Goal: Transaction & Acquisition: Purchase product/service

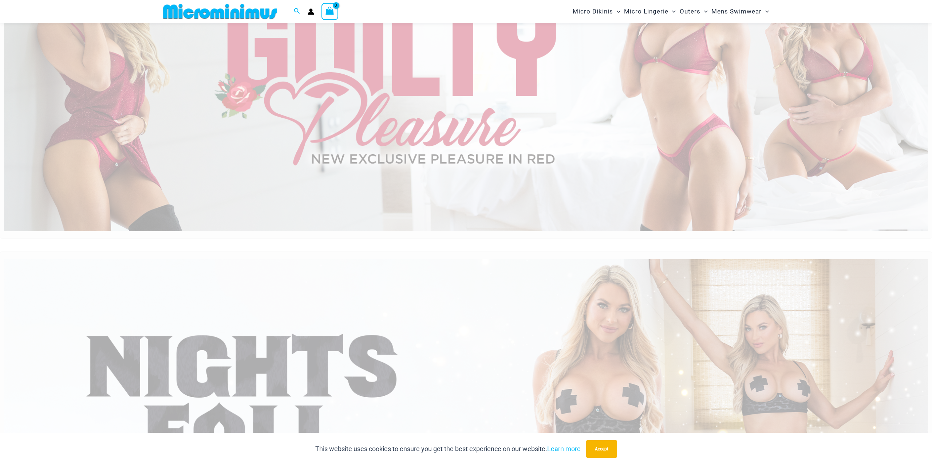
scroll to position [171, 0]
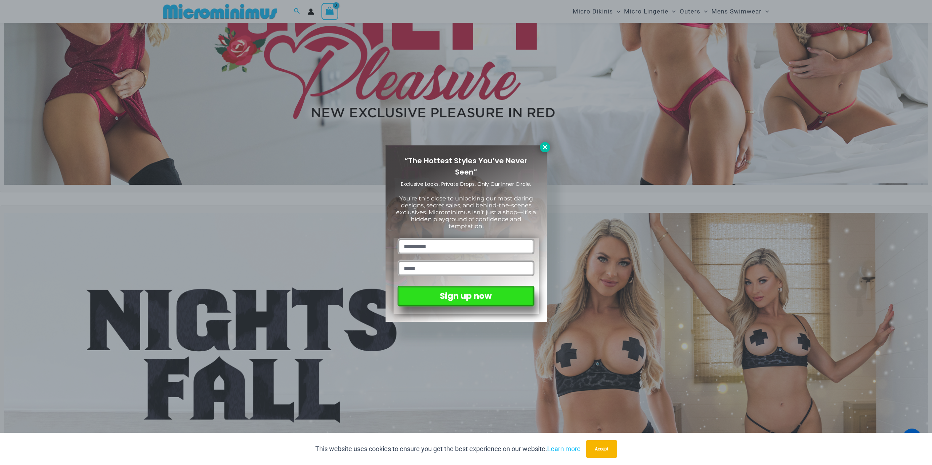
drag, startPoint x: 539, startPoint y: 148, endPoint x: 546, endPoint y: 149, distance: 7.4
click at [540, 149] on div "“The Hottest Styles You’ve Never Seen” Exclusive Looks. Private Drops. Only Our…" at bounding box center [466, 233] width 161 height 177
click at [547, 149] on icon at bounding box center [545, 147] width 7 height 7
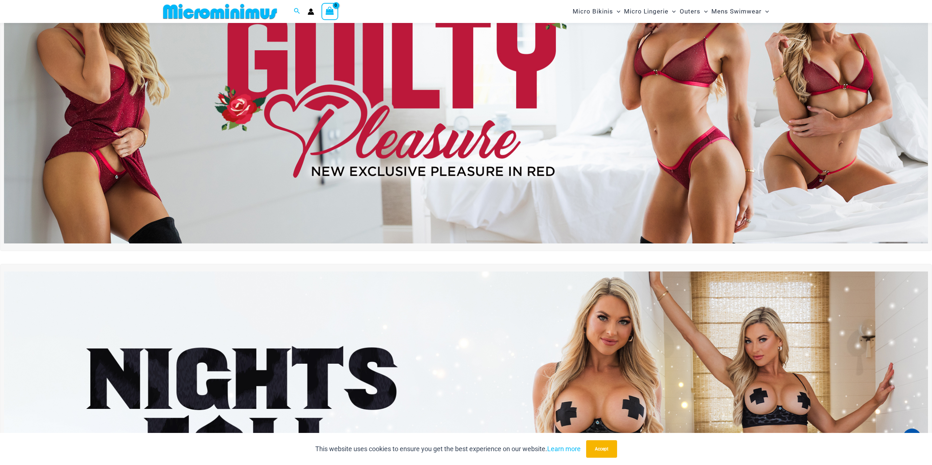
scroll to position [0, 0]
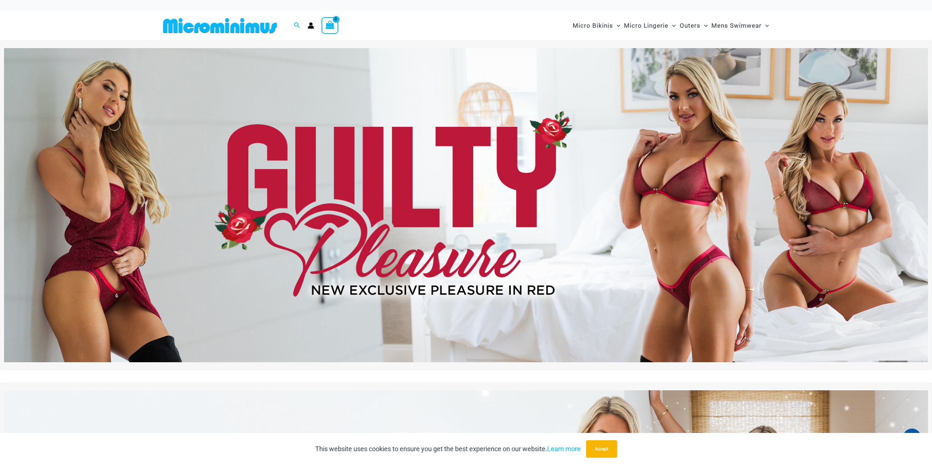
click at [547, 149] on img at bounding box center [466, 205] width 924 height 314
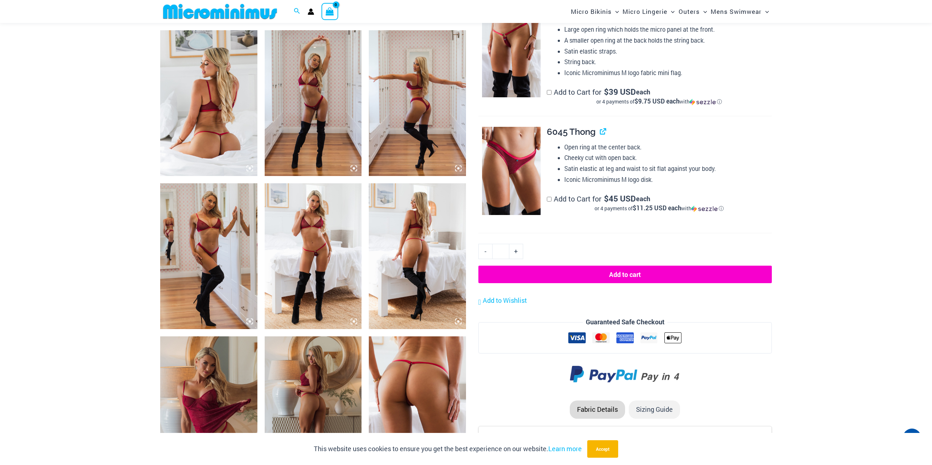
scroll to position [431, 0]
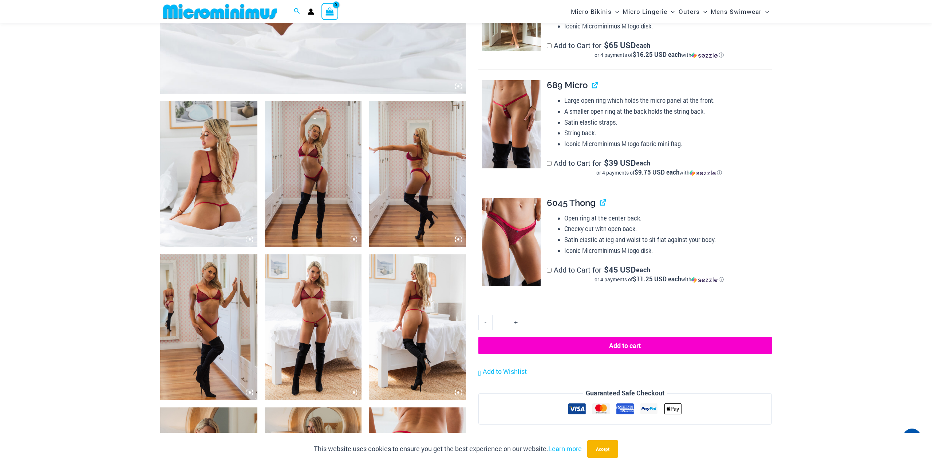
click at [184, 279] on img at bounding box center [208, 327] width 97 height 146
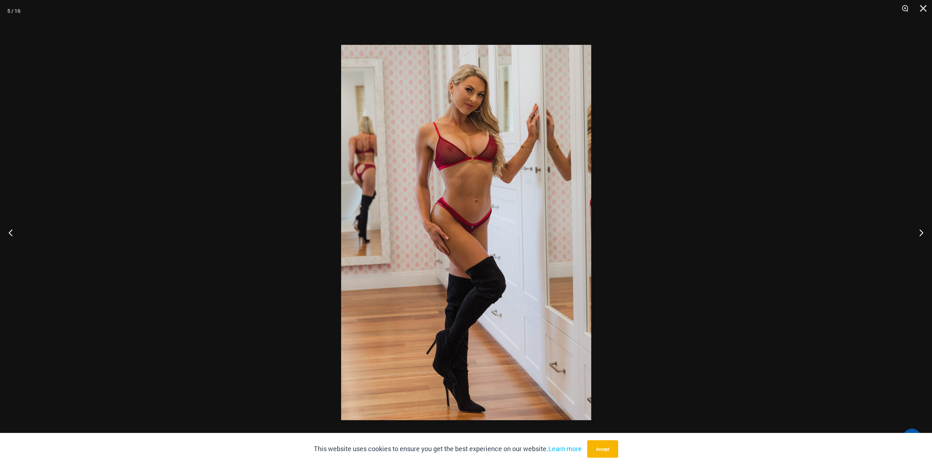
click at [834, 220] on div at bounding box center [466, 232] width 932 height 465
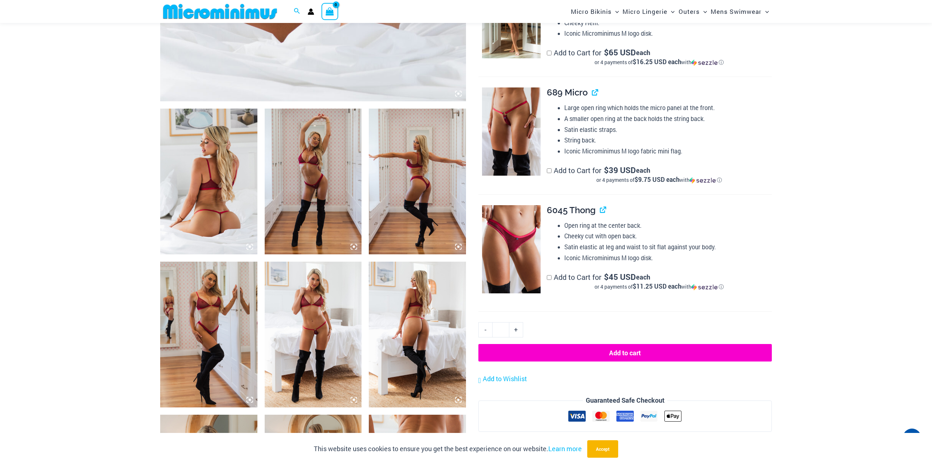
scroll to position [421, 0]
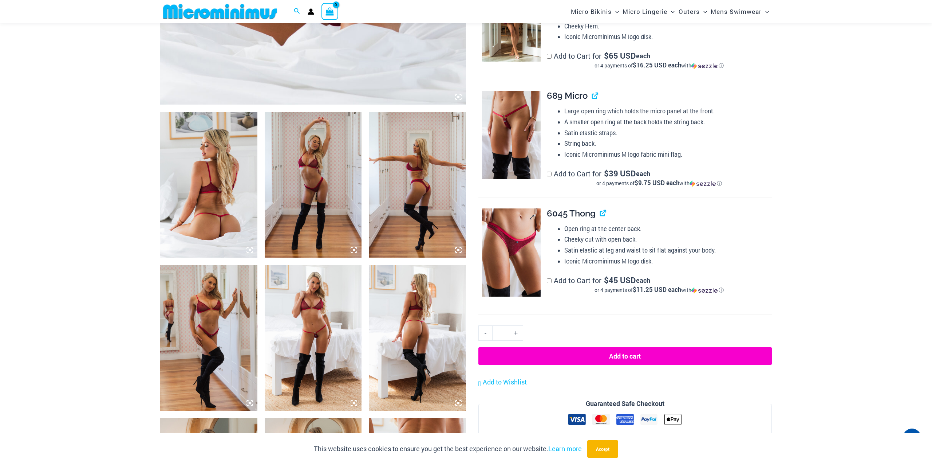
click at [521, 228] on img at bounding box center [511, 252] width 59 height 88
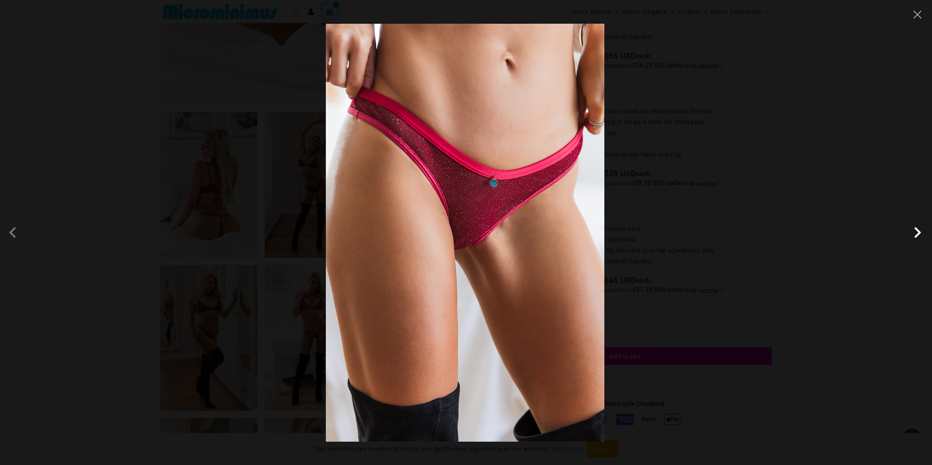
click at [916, 233] on span at bounding box center [918, 232] width 22 height 22
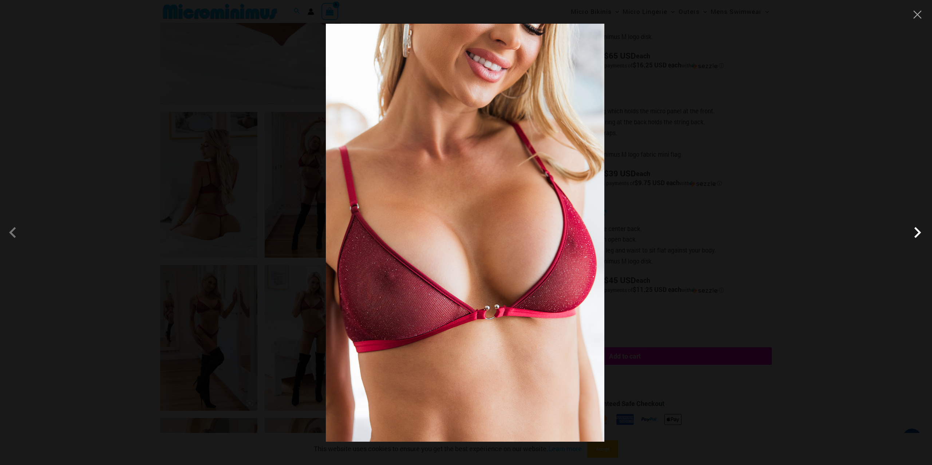
click at [916, 233] on span at bounding box center [918, 232] width 22 height 22
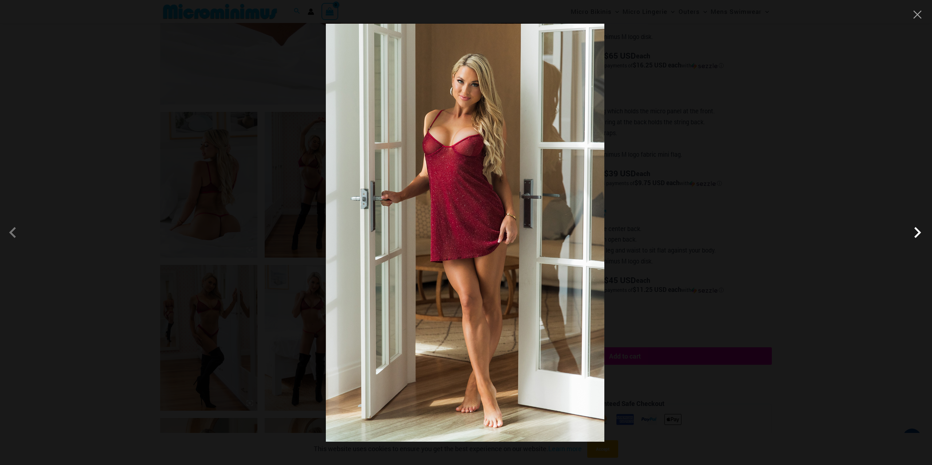
click at [916, 233] on span at bounding box center [918, 232] width 22 height 22
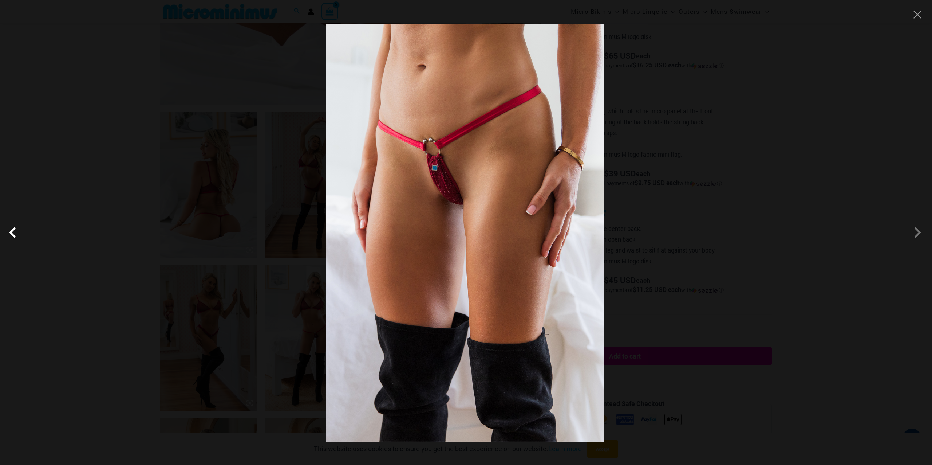
click at [12, 236] on span at bounding box center [15, 232] width 22 height 22
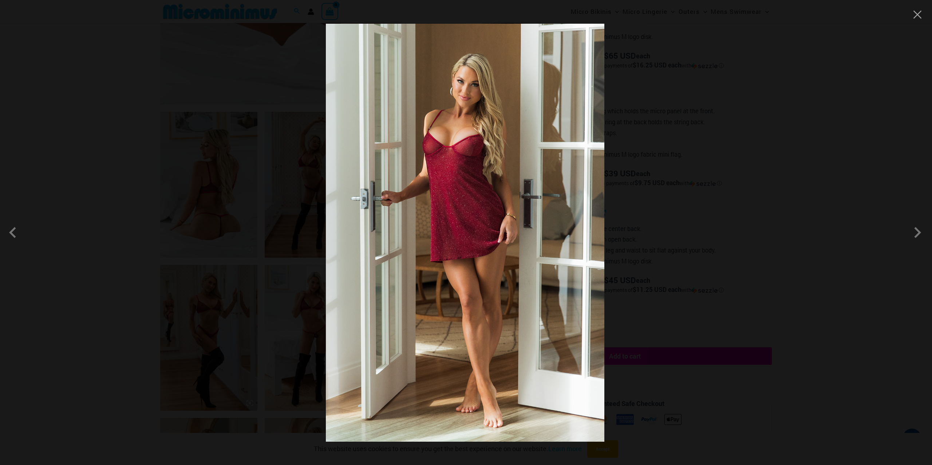
click at [688, 228] on div at bounding box center [466, 232] width 932 height 465
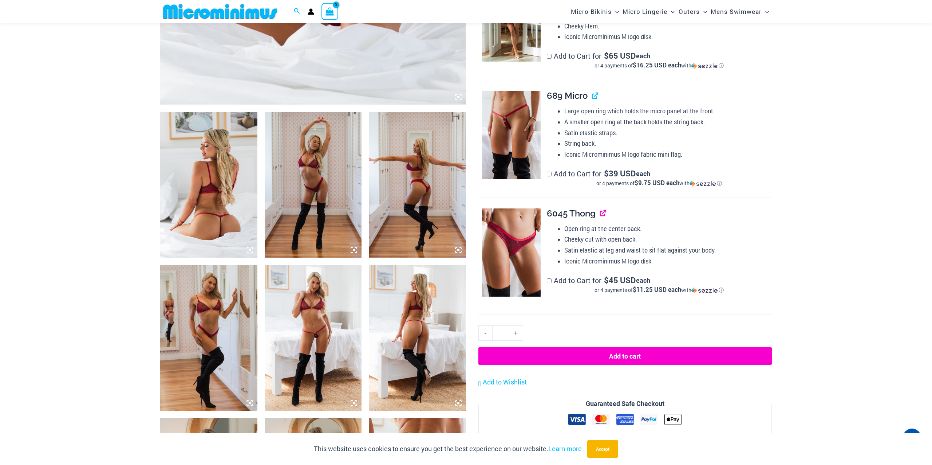
click at [600, 213] on link "View product" at bounding box center [600, 213] width 0 height 11
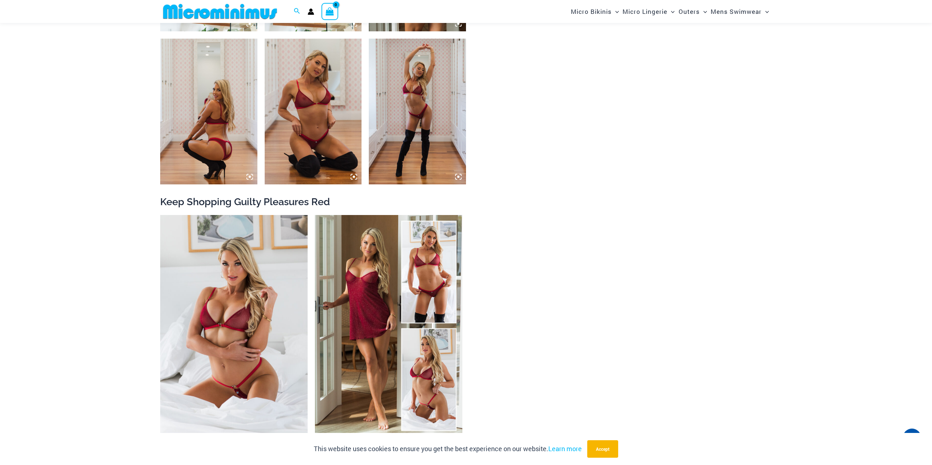
scroll to position [847, 0]
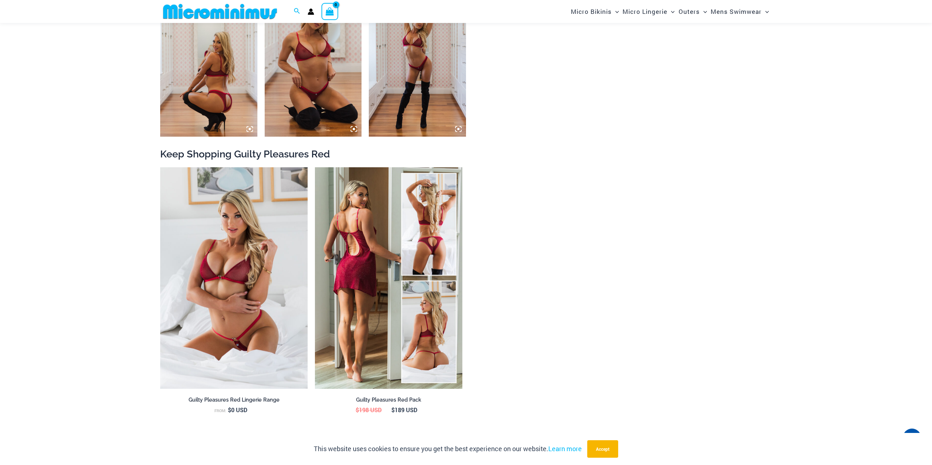
click at [355, 220] on img at bounding box center [388, 277] width 147 height 221
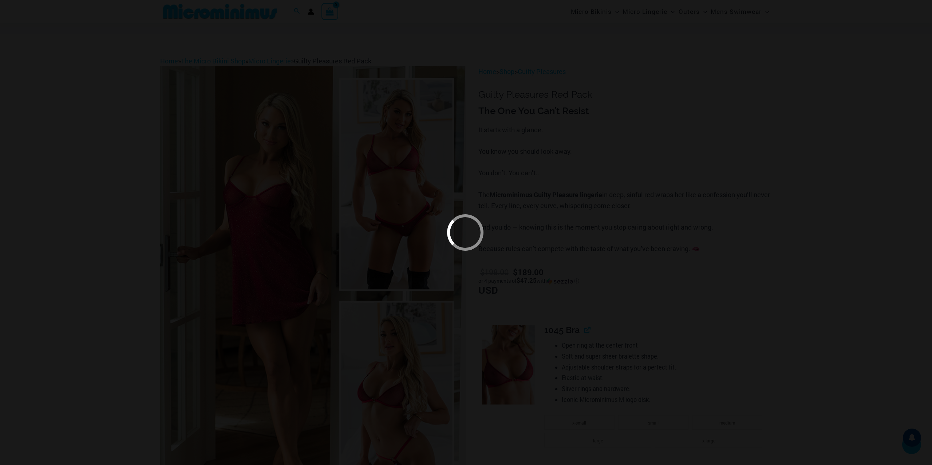
click at [702, 163] on div at bounding box center [466, 232] width 932 height 465
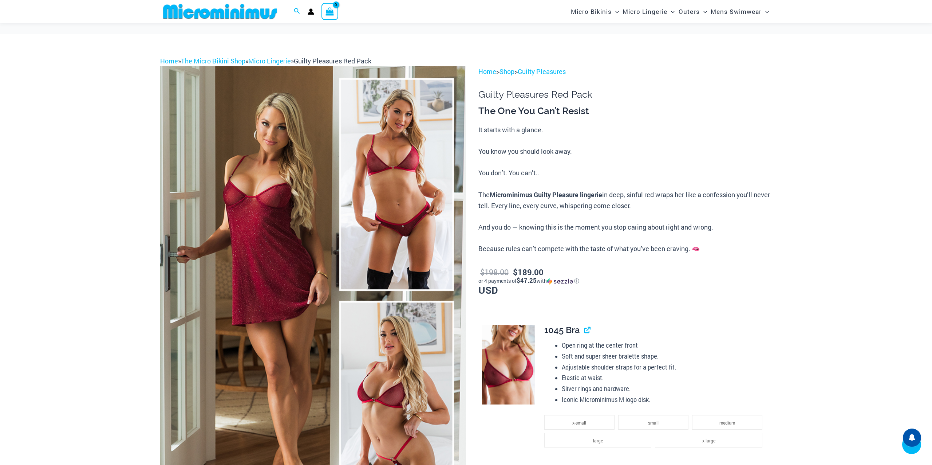
scroll to position [292, 0]
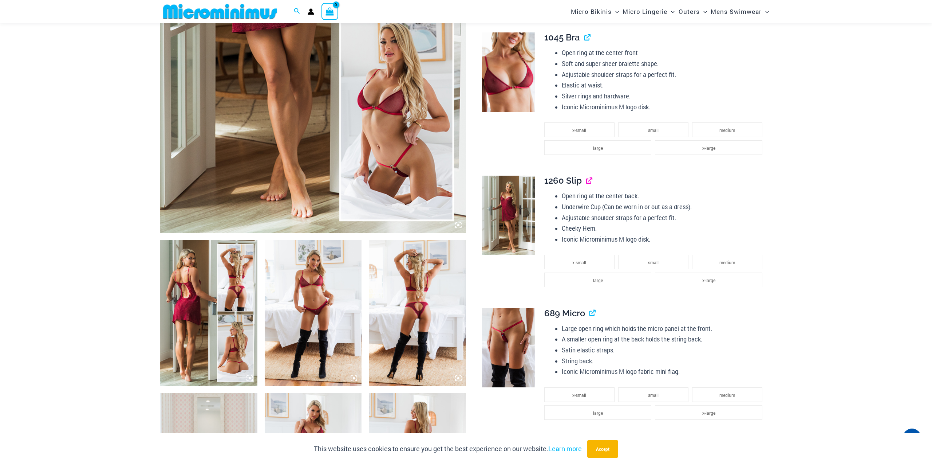
click at [586, 183] on link "View product" at bounding box center [586, 180] width 0 height 11
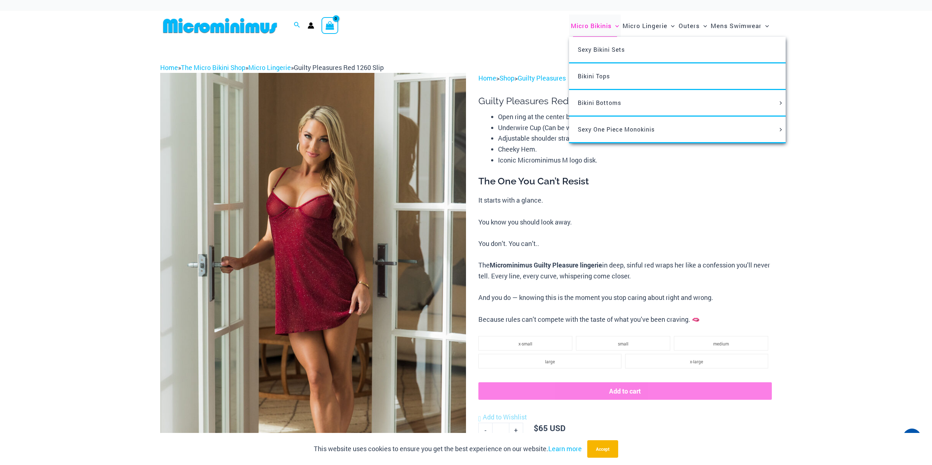
click at [607, 28] on span "Micro Bikinis" at bounding box center [591, 25] width 41 height 19
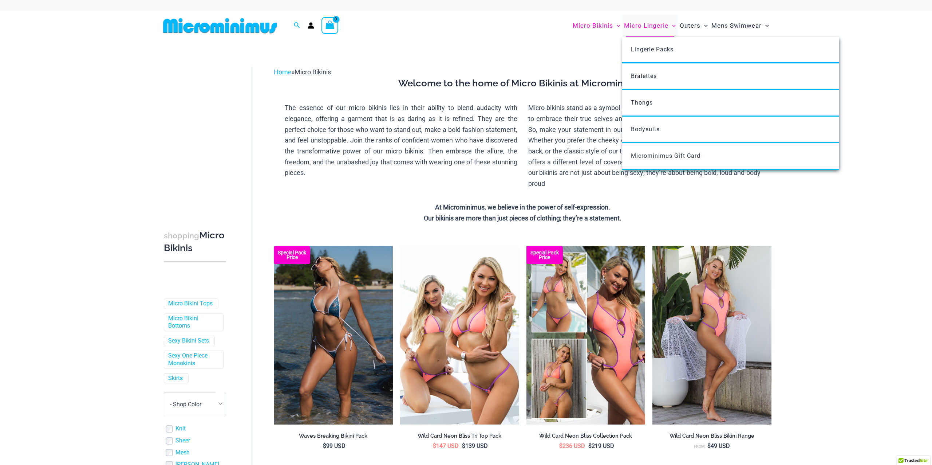
click at [650, 27] on span "Micro Lingerie" at bounding box center [646, 25] width 44 height 19
